Goal: Check status: Check status

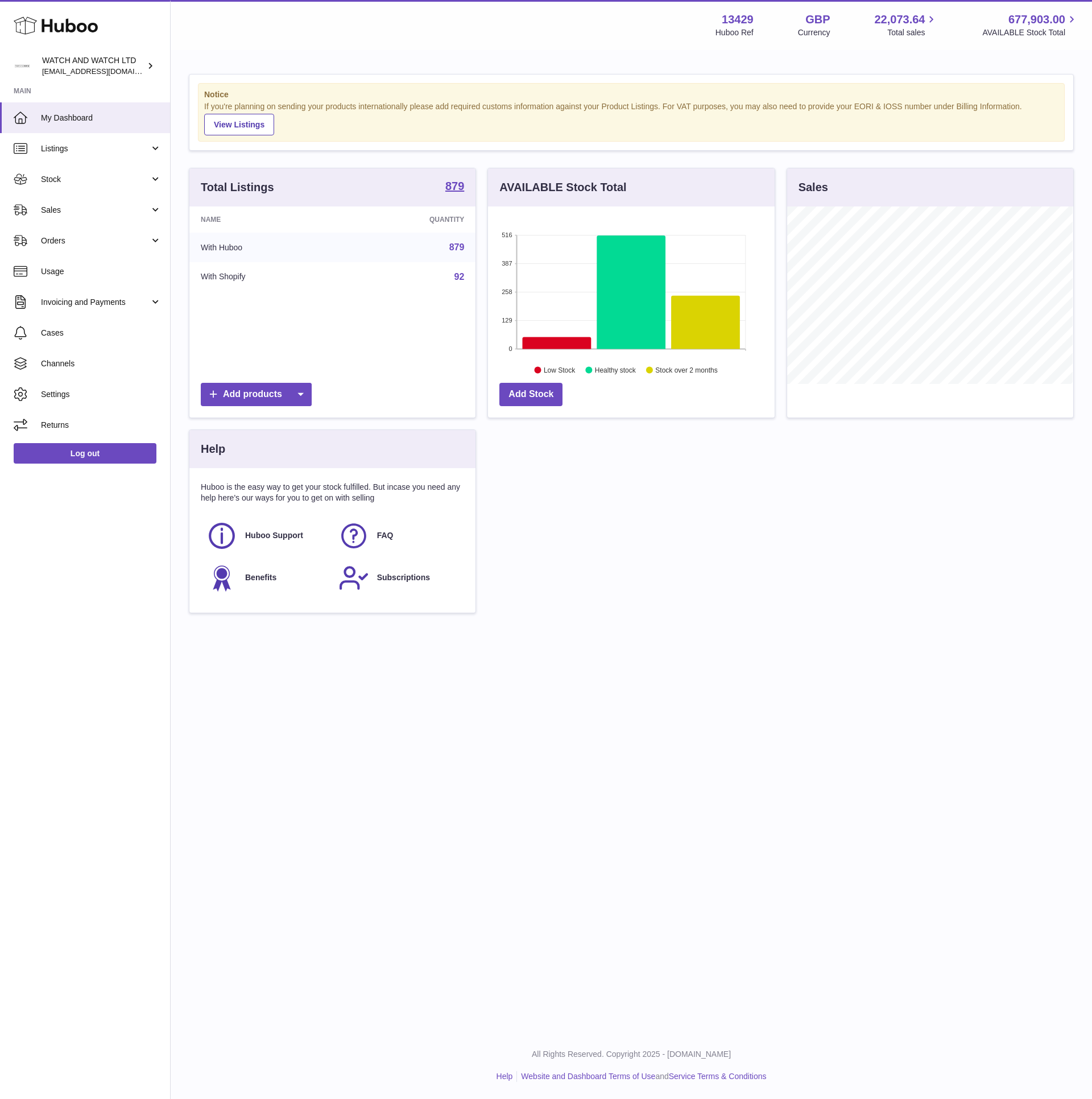
scroll to position [177, 286]
click at [103, 95] on strong "Main" at bounding box center [85, 94] width 170 height 16
click at [105, 109] on link "My Dashboard" at bounding box center [85, 118] width 170 height 31
click at [359, 47] on div "Menu Huboo 13429 Huboo Ref GBP Currency 22,073.64 Total sales 677,903.00 AVAILA…" at bounding box center [631, 25] width 922 height 50
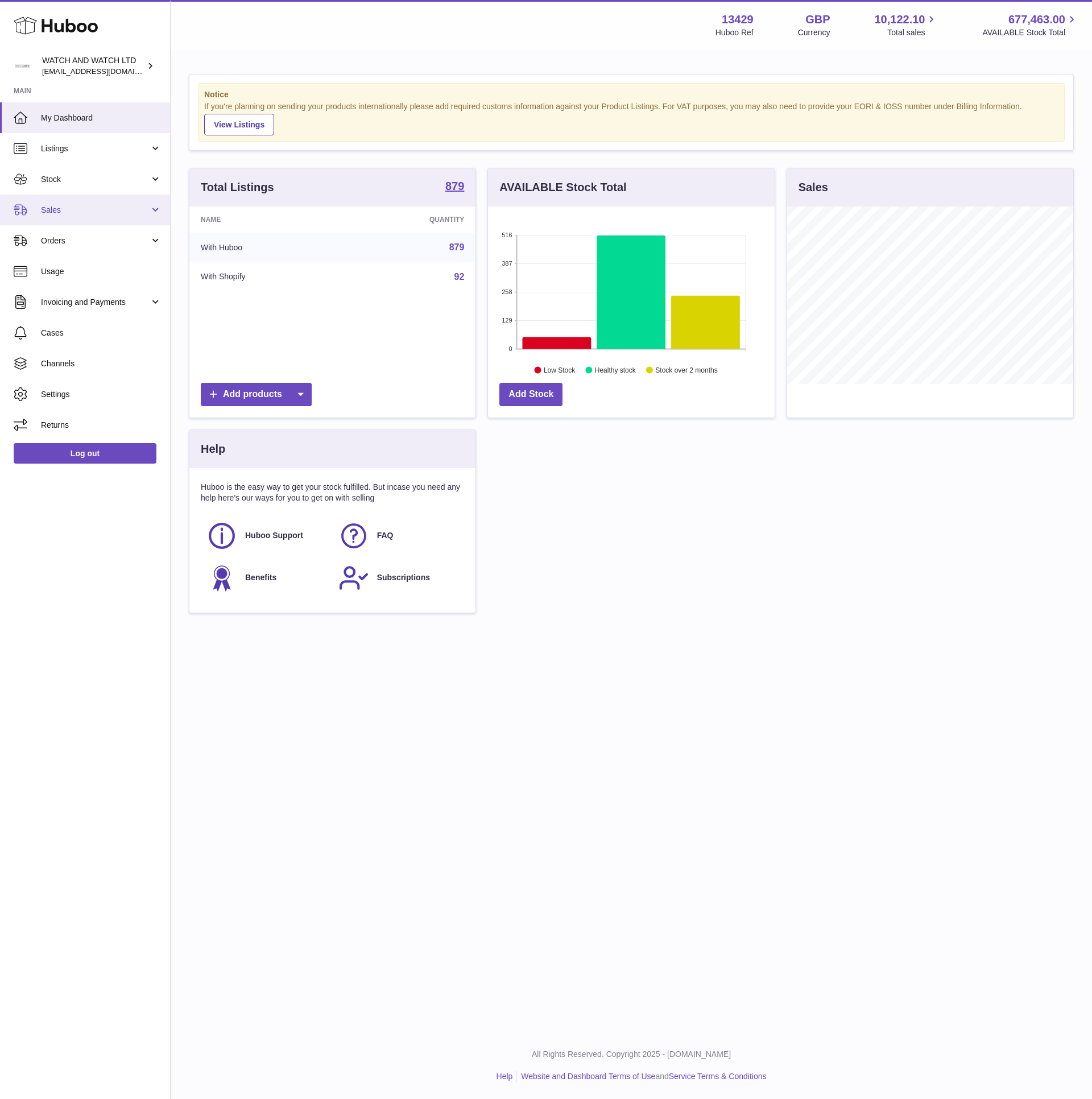
click at [81, 214] on span "Sales" at bounding box center [95, 210] width 109 height 11
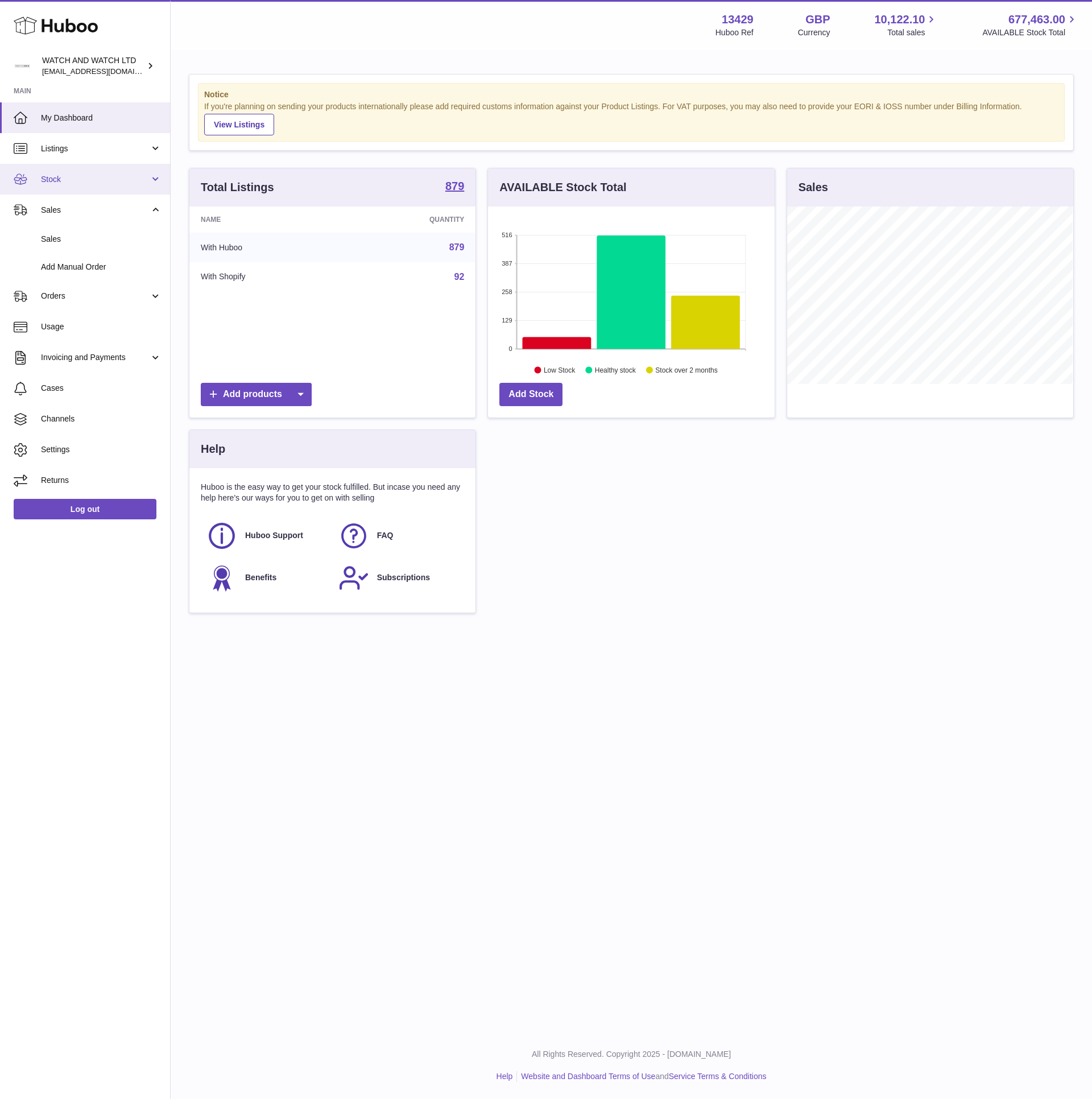
click at [81, 190] on link "Stock" at bounding box center [85, 179] width 170 height 31
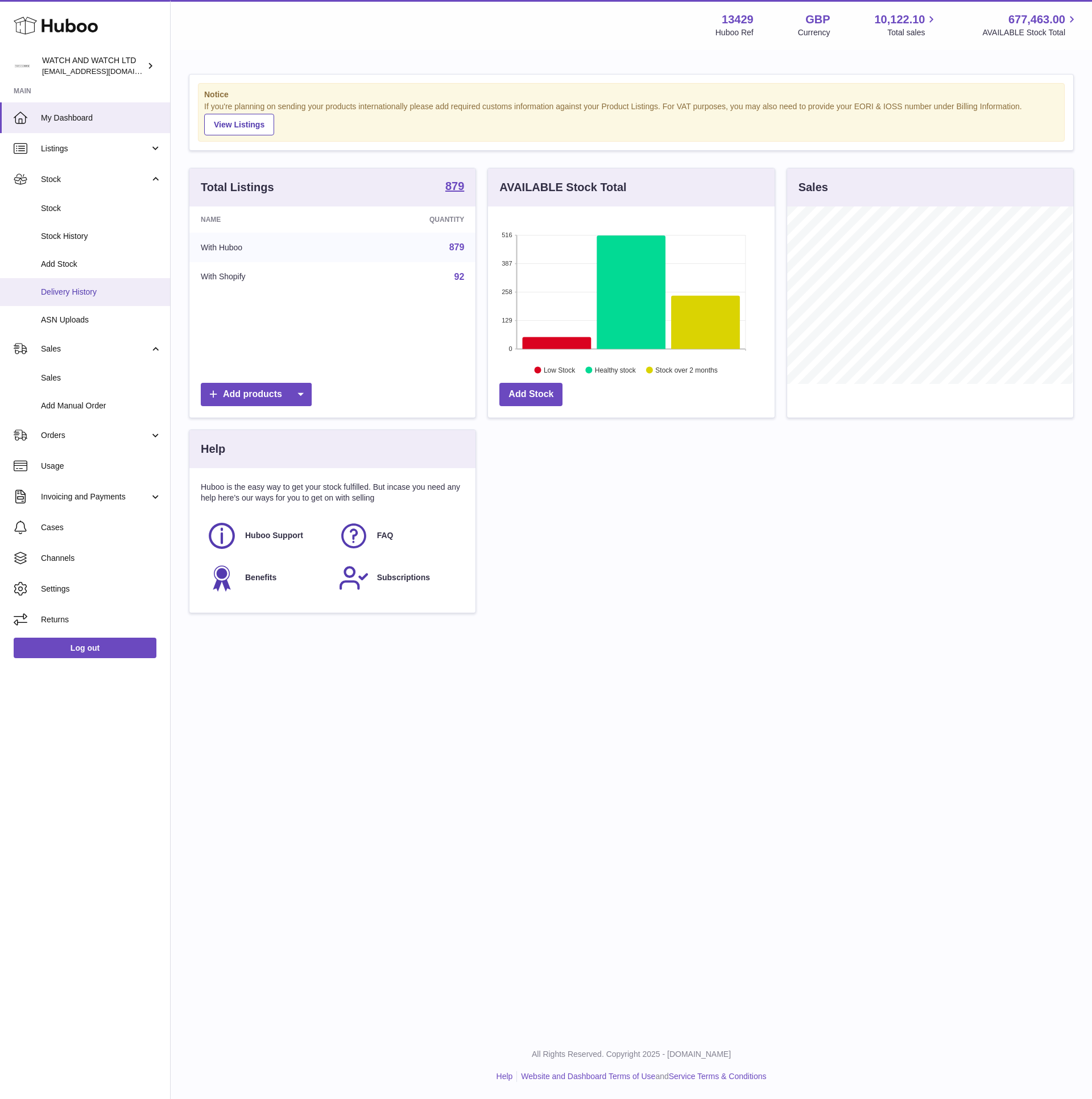
click at [89, 287] on span "Delivery History" at bounding box center [101, 292] width 120 height 11
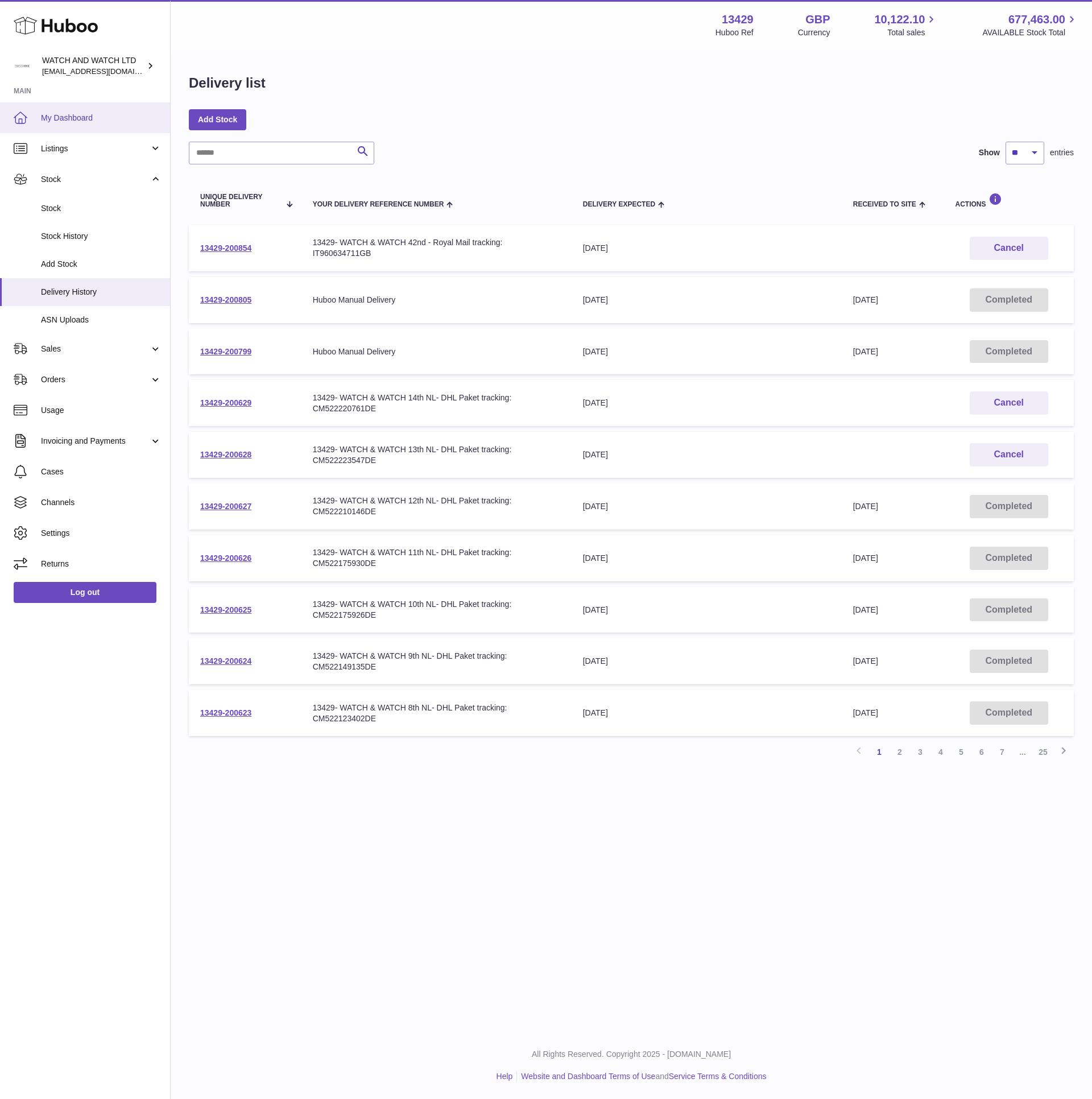
click at [79, 113] on span "My Dashboard" at bounding box center [101, 118] width 120 height 11
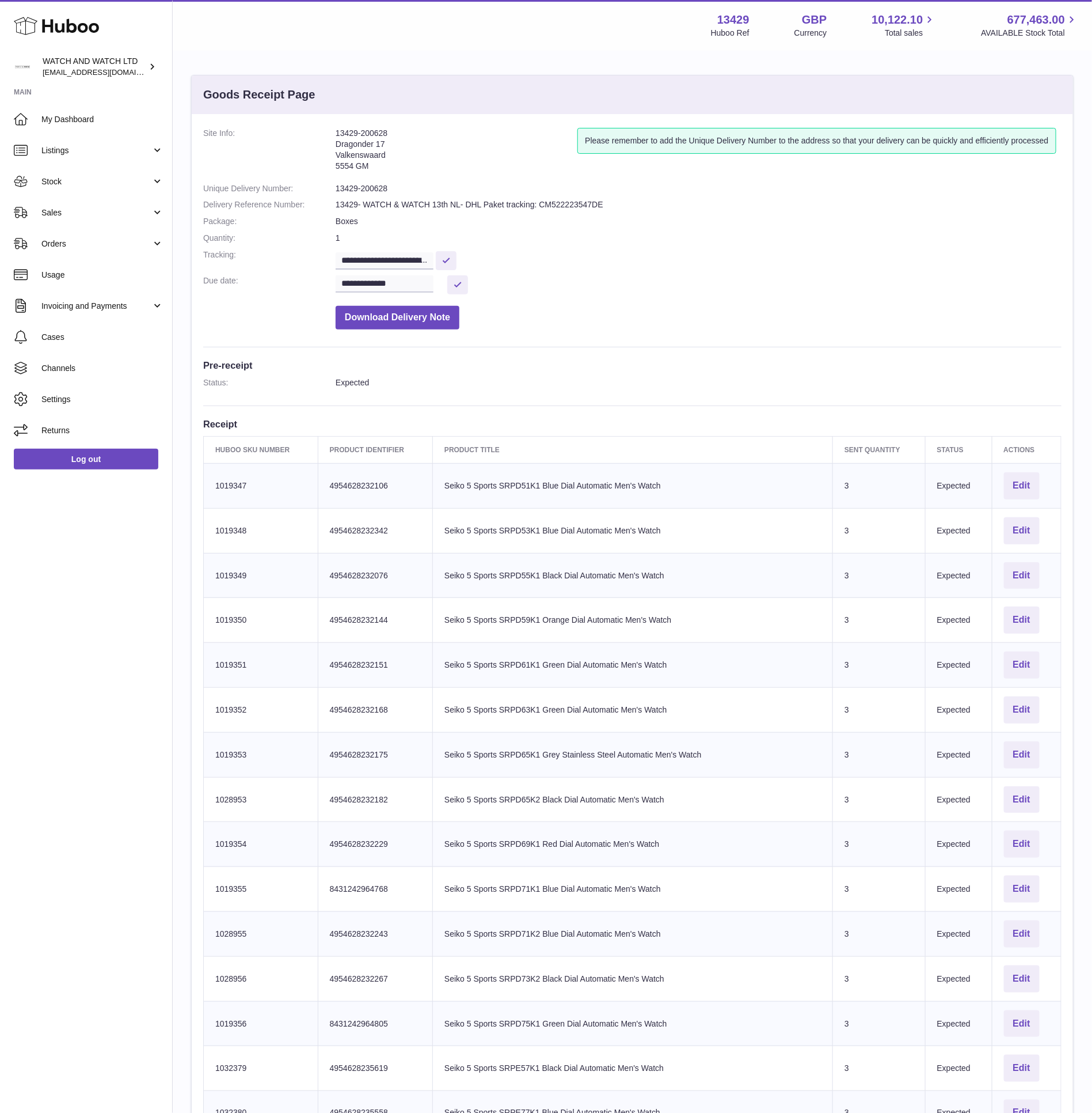
click at [561, 202] on dd "13429- WATCH & WATCH 13th NL- DHL Paket tracking: CM522223547DE" at bounding box center [698, 205] width 726 height 11
copy dd "CM522223547DE"
click at [90, 207] on span "Sales" at bounding box center [96, 213] width 110 height 11
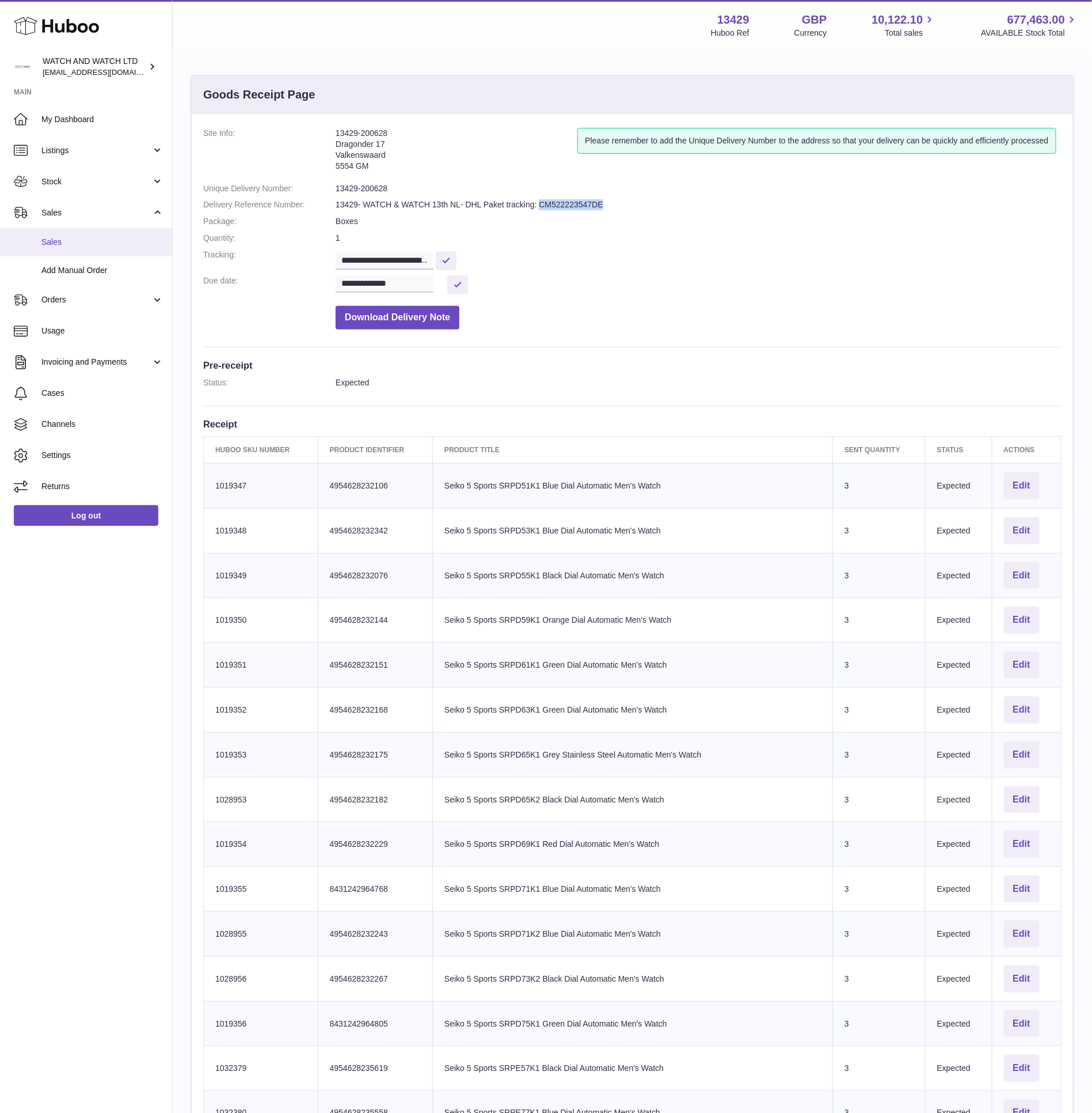
click at [92, 235] on link "Sales" at bounding box center [86, 242] width 172 height 28
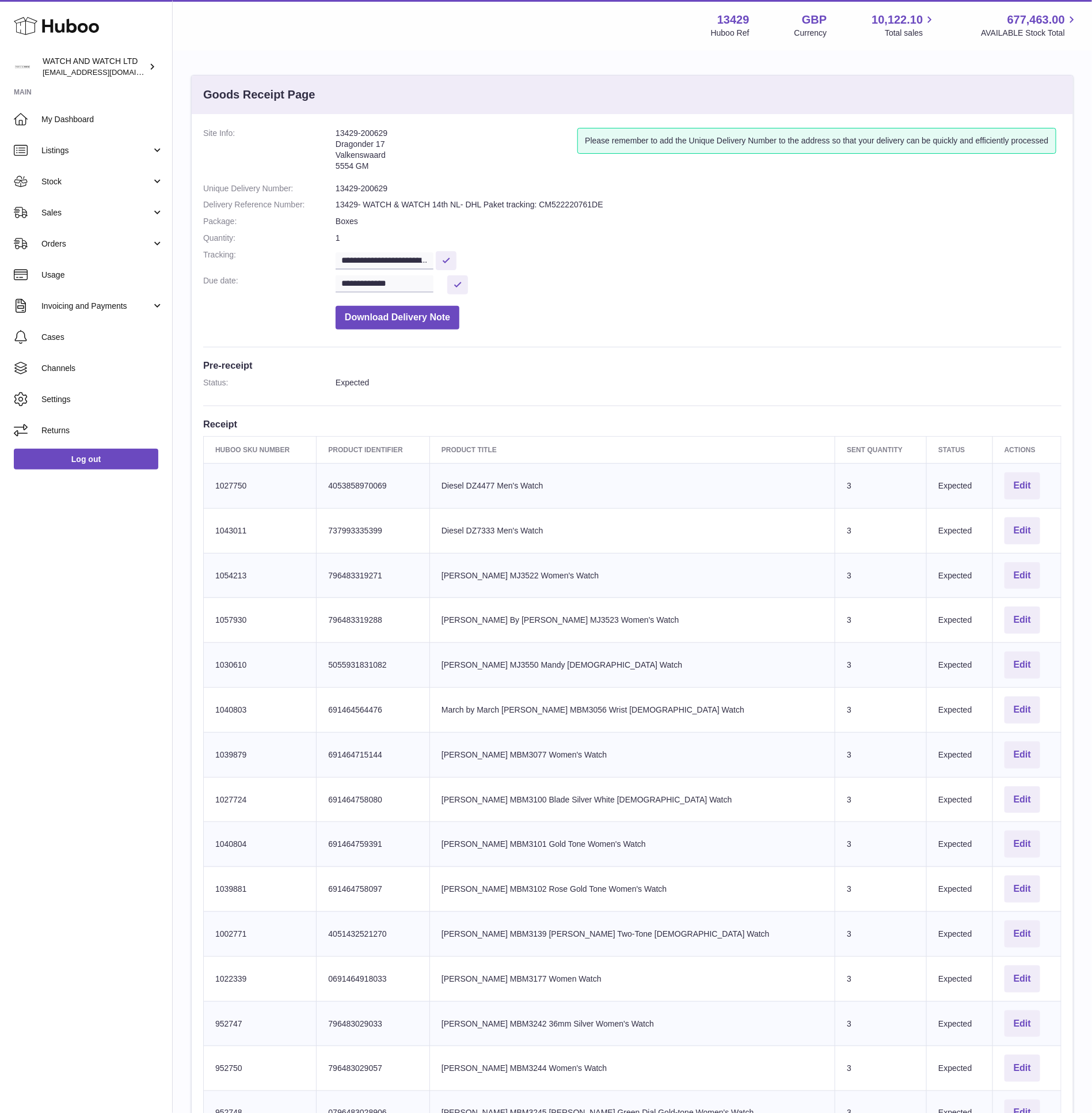
click at [578, 202] on dd "13429- WATCH & WATCH 14th NL- DHL Paket tracking: CM522220761DE" at bounding box center [698, 205] width 726 height 11
copy dd "CM522220761DE"
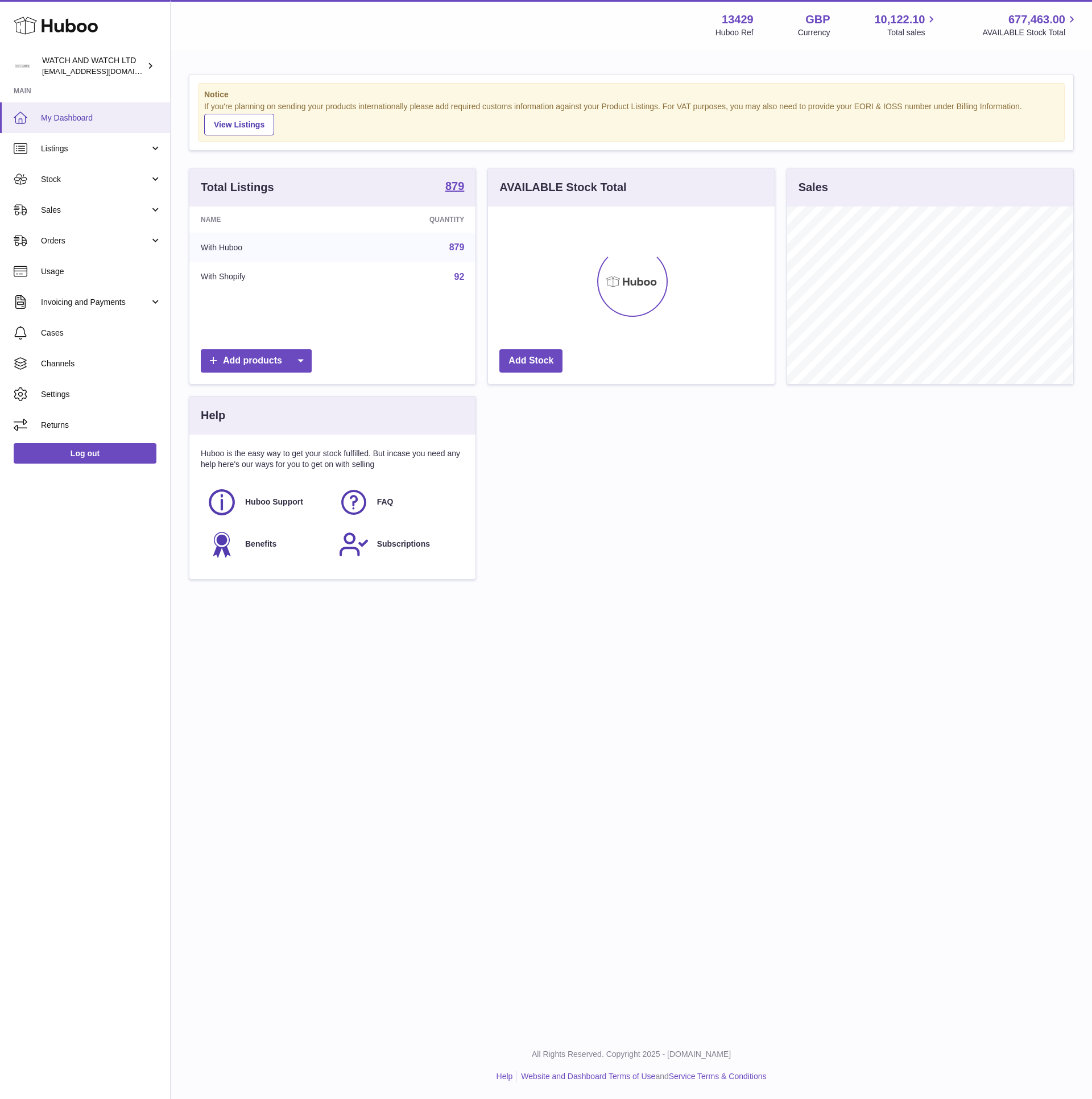
scroll to position [177, 286]
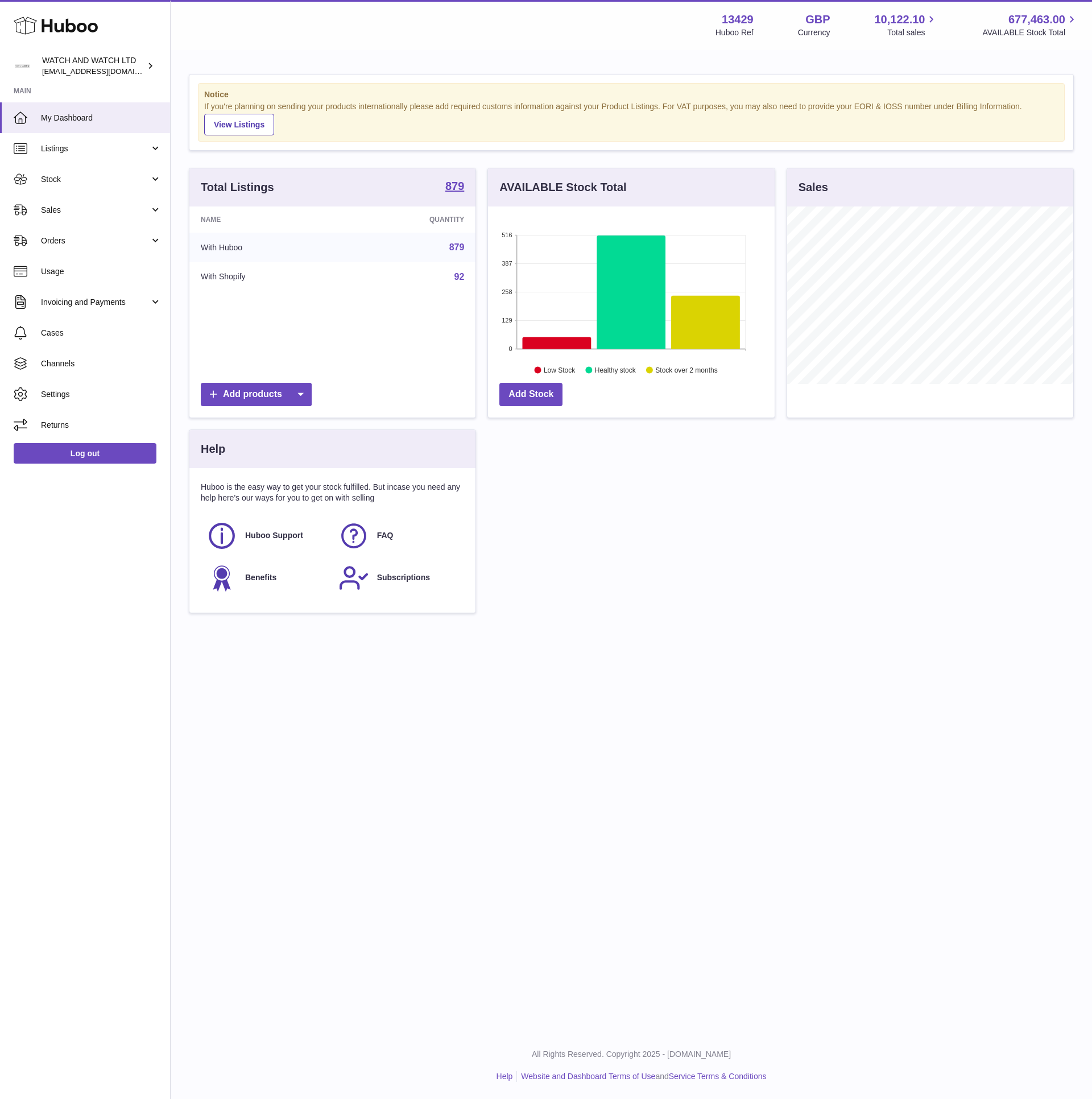
click at [476, 239] on div "Total Listings 879 Name Quantity With Huboo 879 With Shopify 92 Add products" at bounding box center [332, 299] width 299 height 262
click at [64, 210] on span "Sales" at bounding box center [95, 210] width 109 height 11
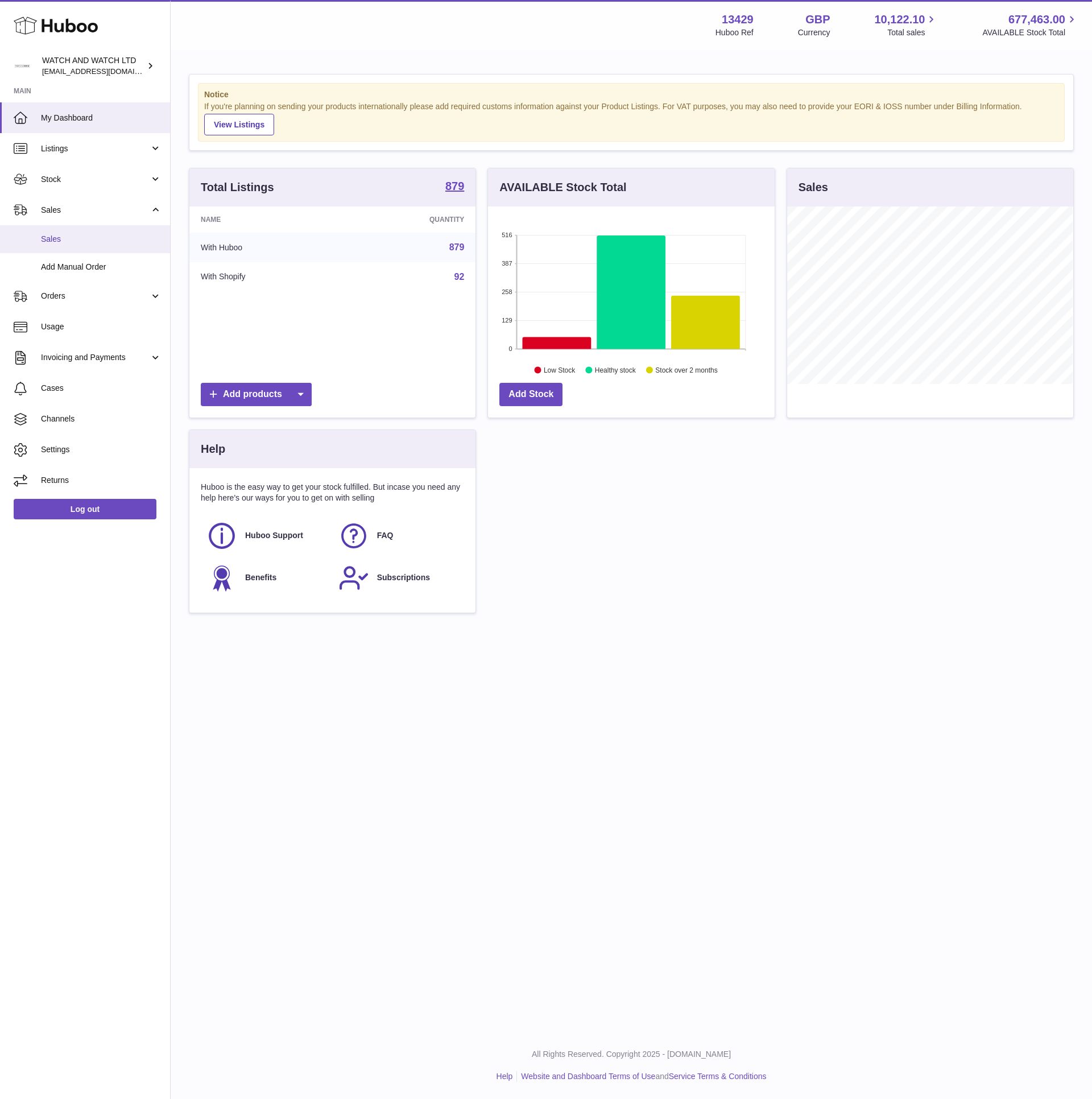
click at [71, 246] on link "Sales" at bounding box center [85, 239] width 170 height 28
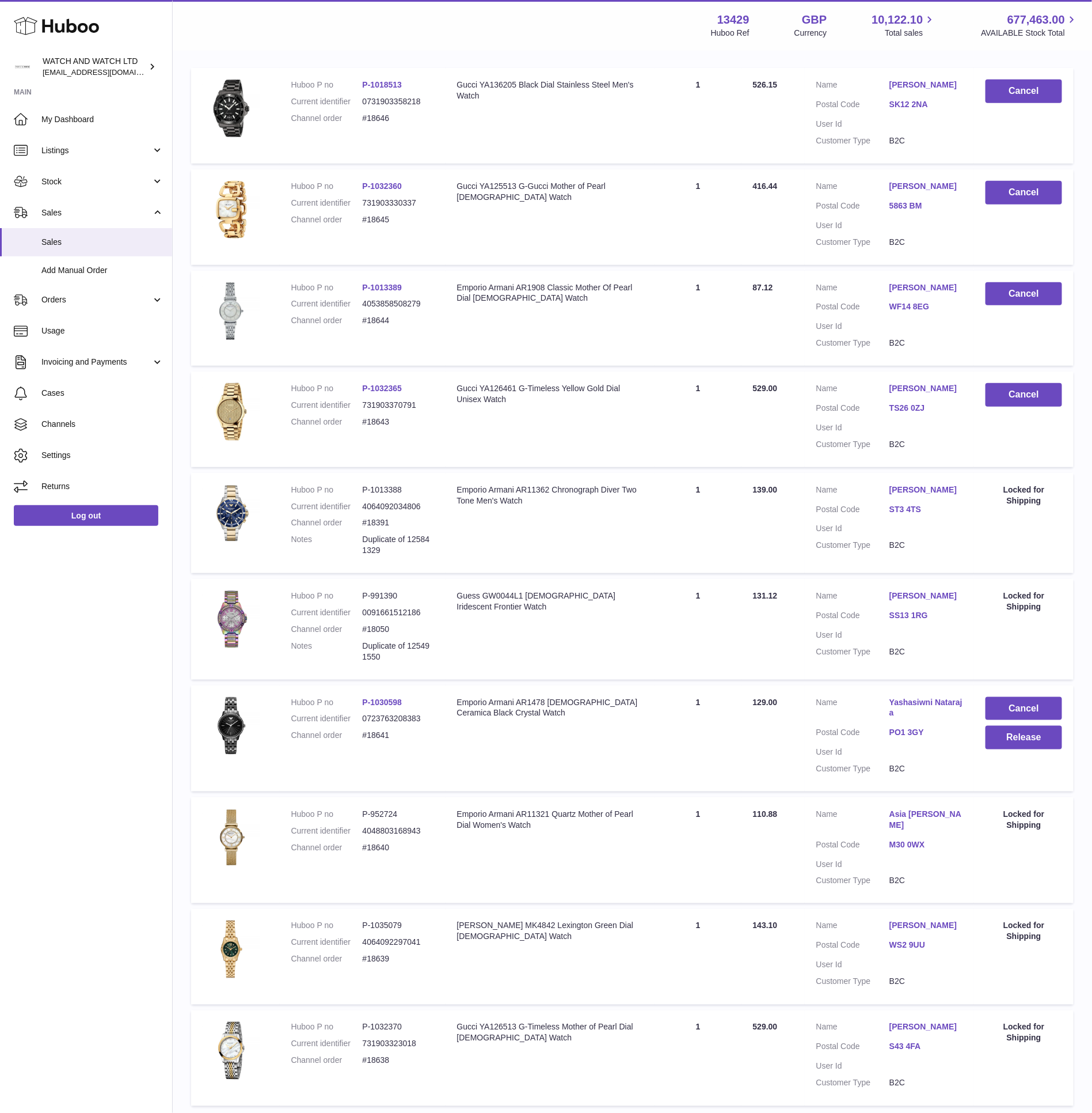
scroll to position [322, 0]
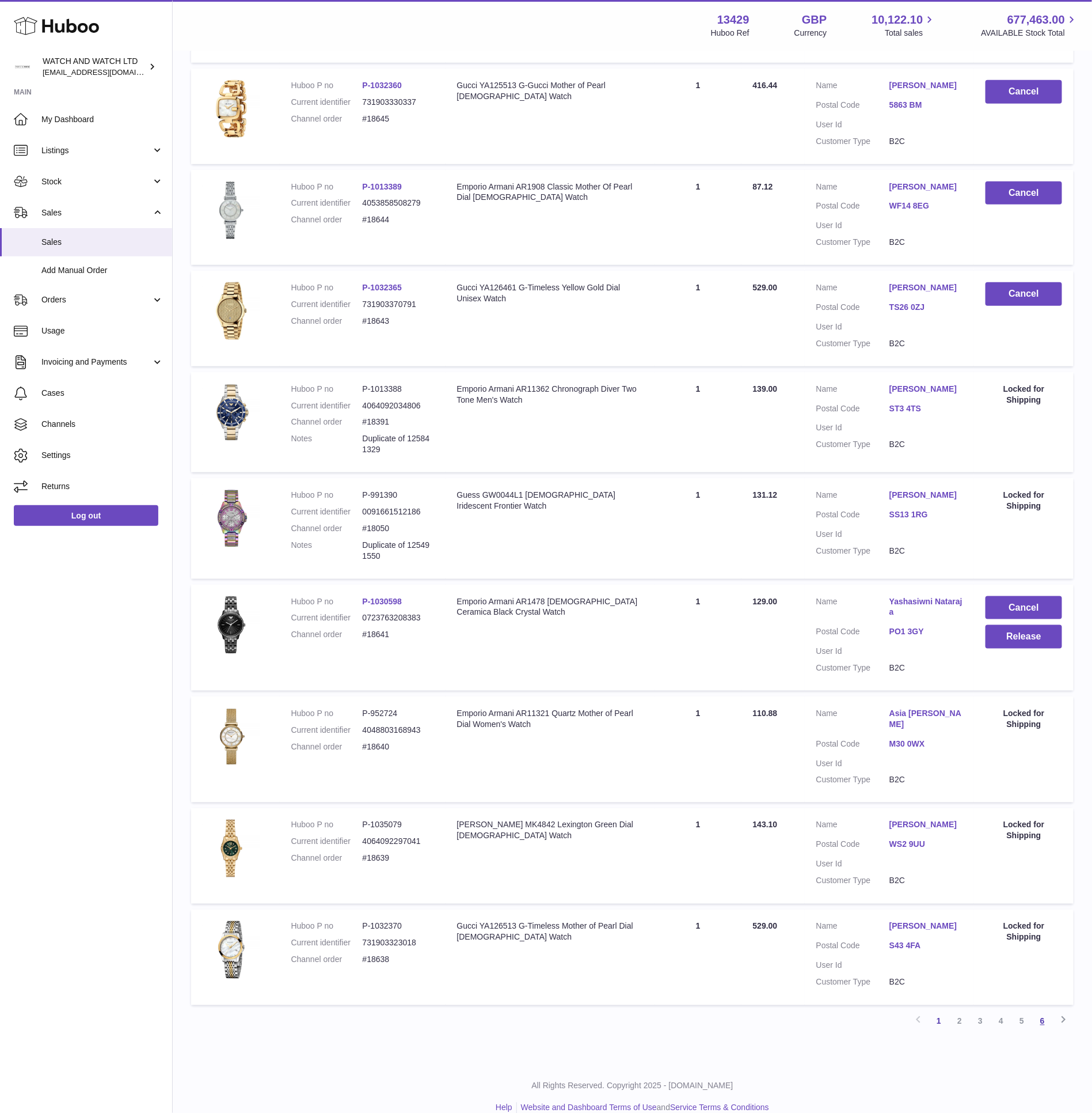
click at [1043, 1011] on link "6" at bounding box center [1042, 1021] width 21 height 21
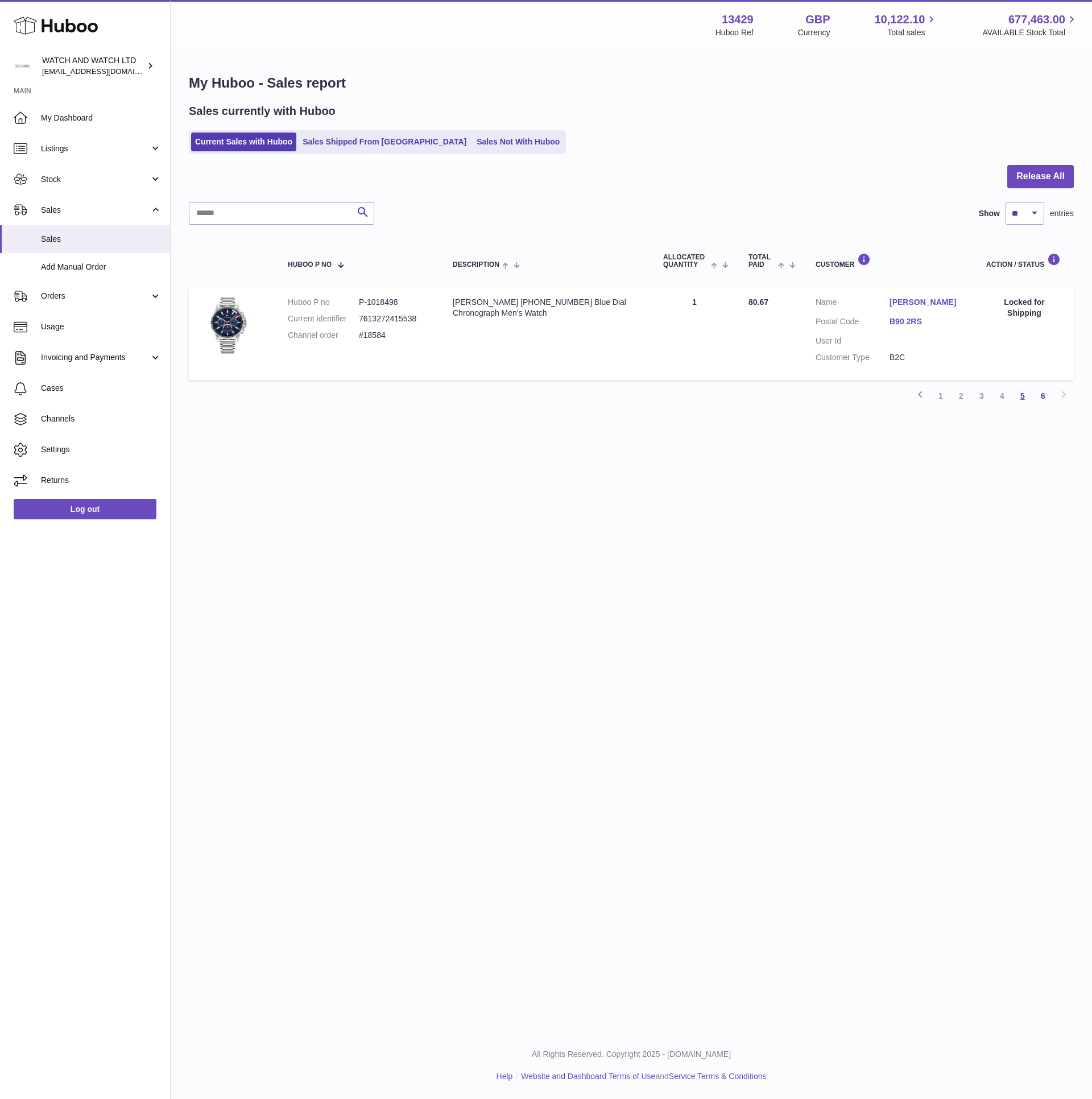
click at [1021, 398] on link "5" at bounding box center [1023, 396] width 20 height 20
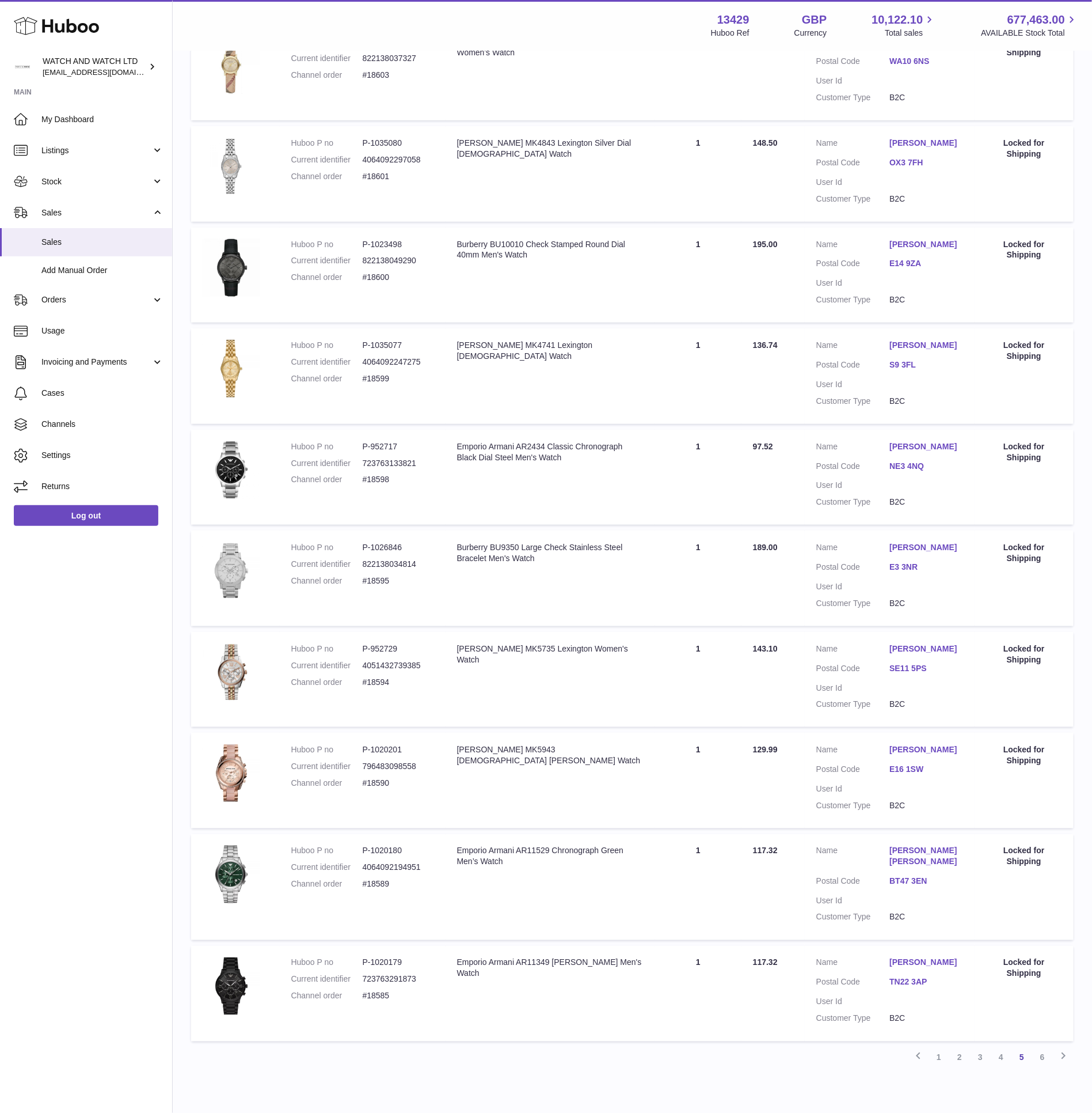
scroll to position [323, 0]
